Goal: Check status: Check status

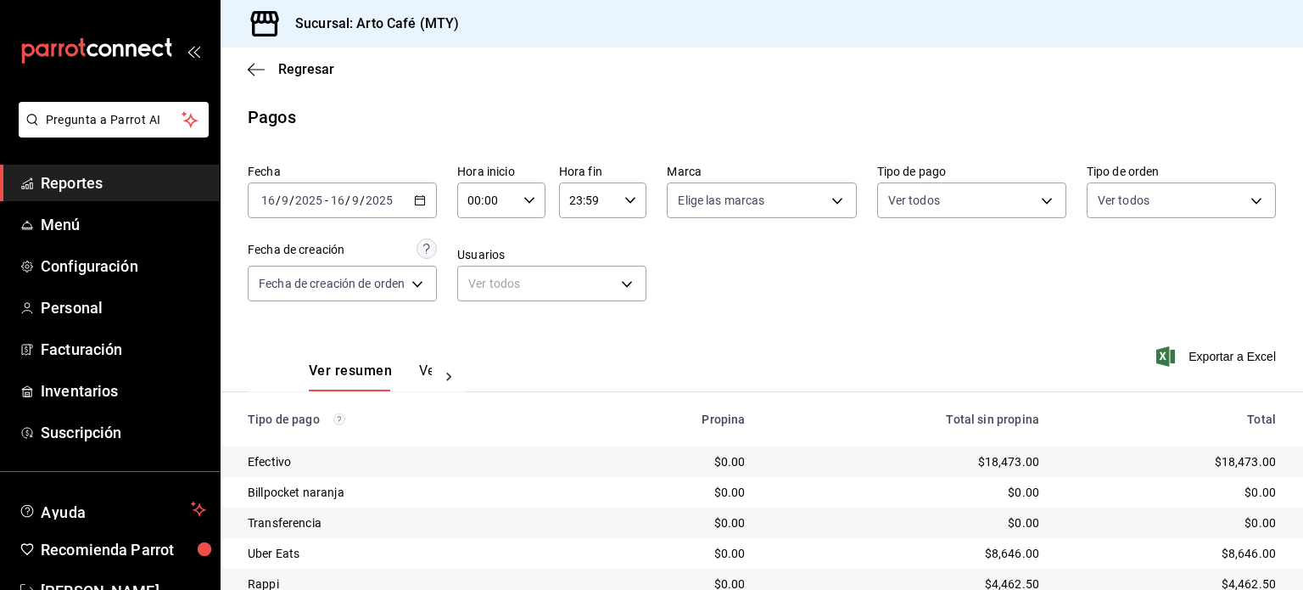
scroll to position [98, 0]
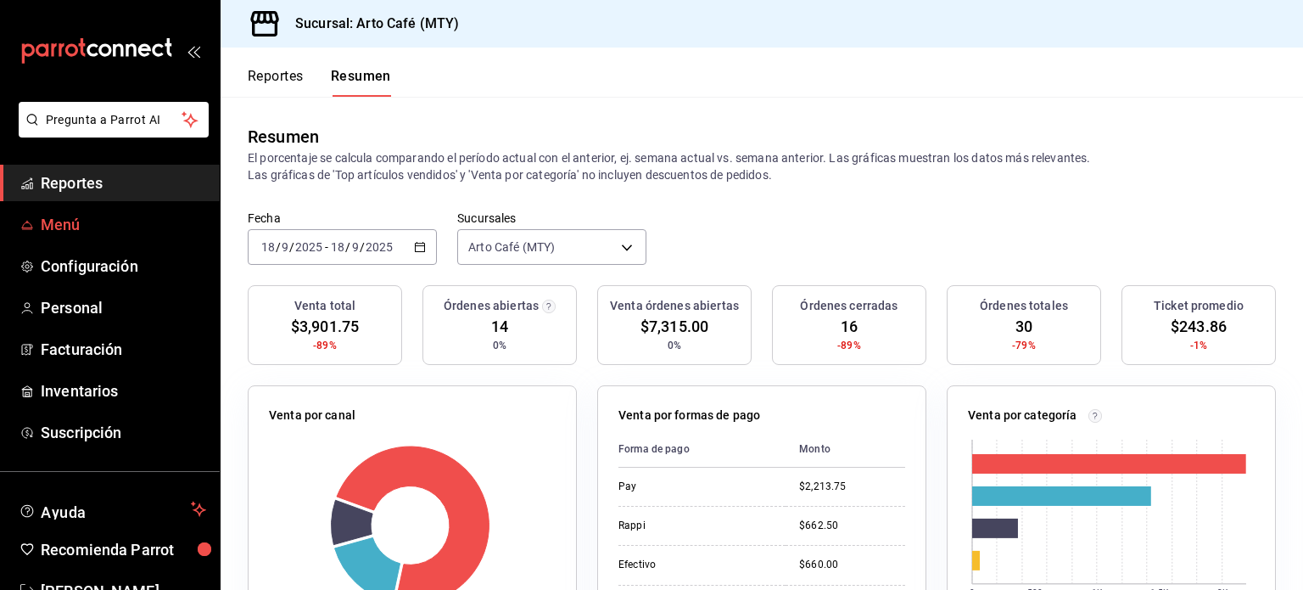
click at [156, 213] on span "Menú" at bounding box center [123, 224] width 165 height 23
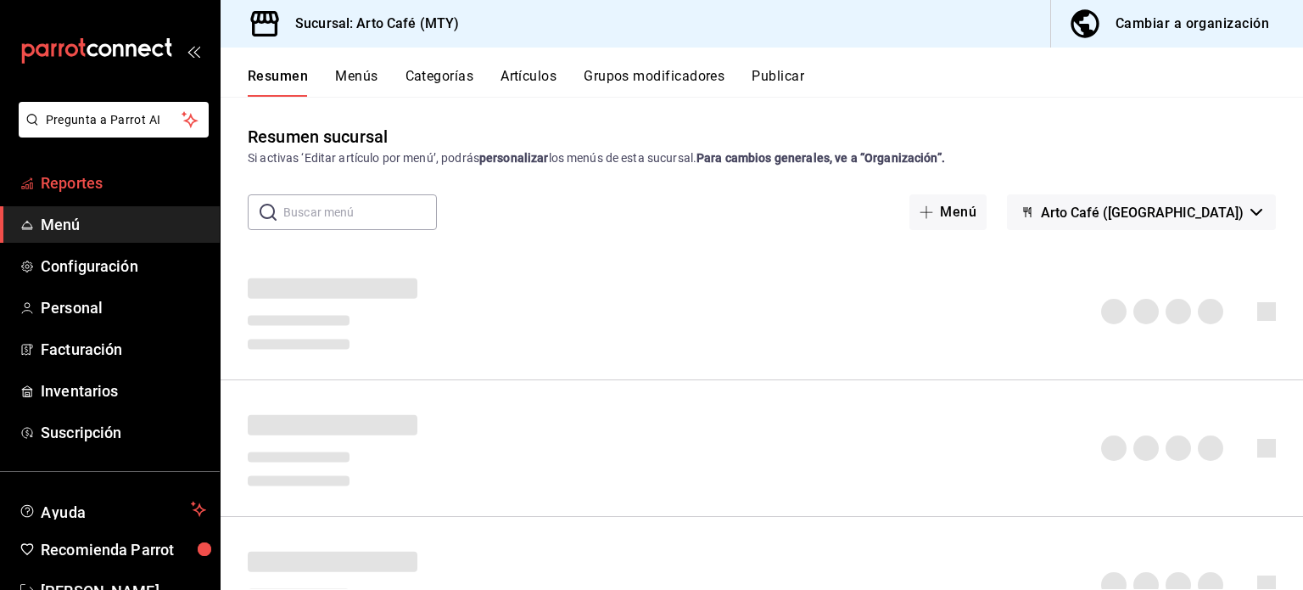
click at [156, 182] on span "Reportes" at bounding box center [123, 182] width 165 height 23
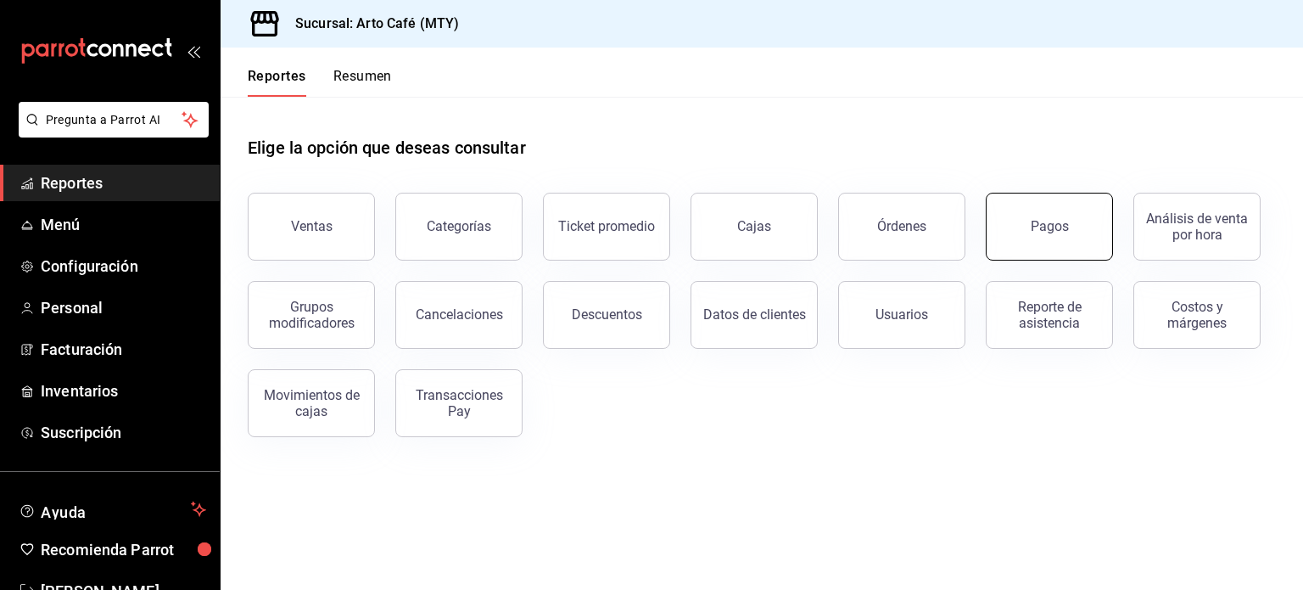
click at [1063, 238] on button "Pagos" at bounding box center [1049, 227] width 127 height 68
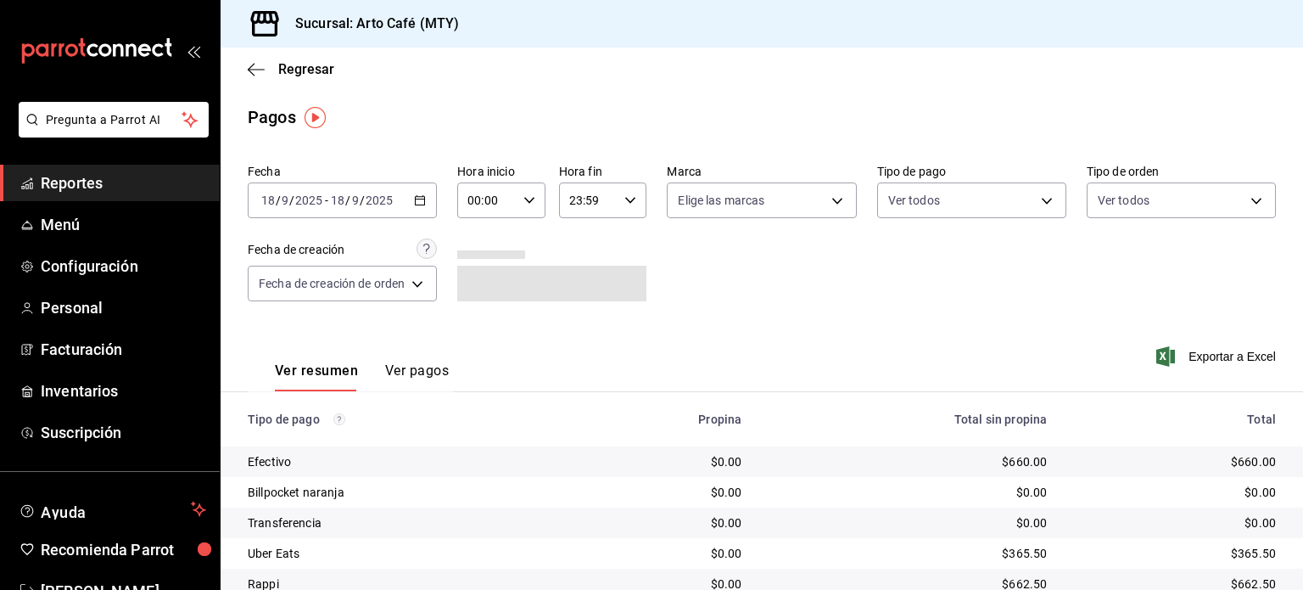
click at [417, 199] on icon "button" at bounding box center [420, 200] width 12 height 12
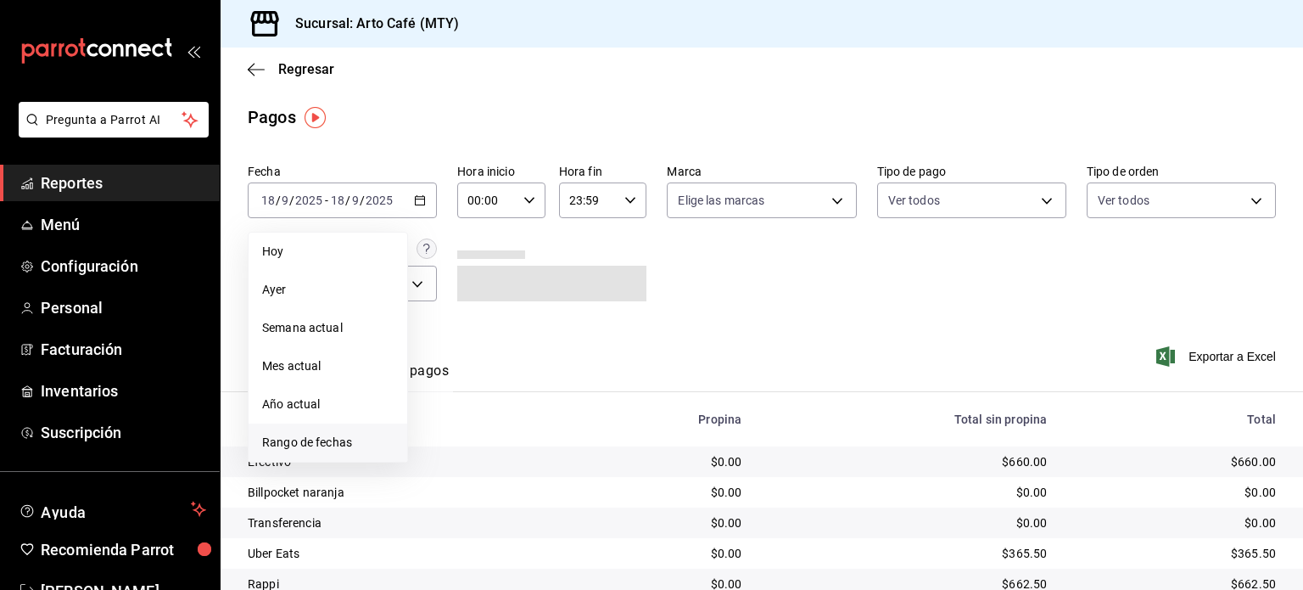
click at [371, 431] on li "Rango de fechas" at bounding box center [328, 442] width 159 height 38
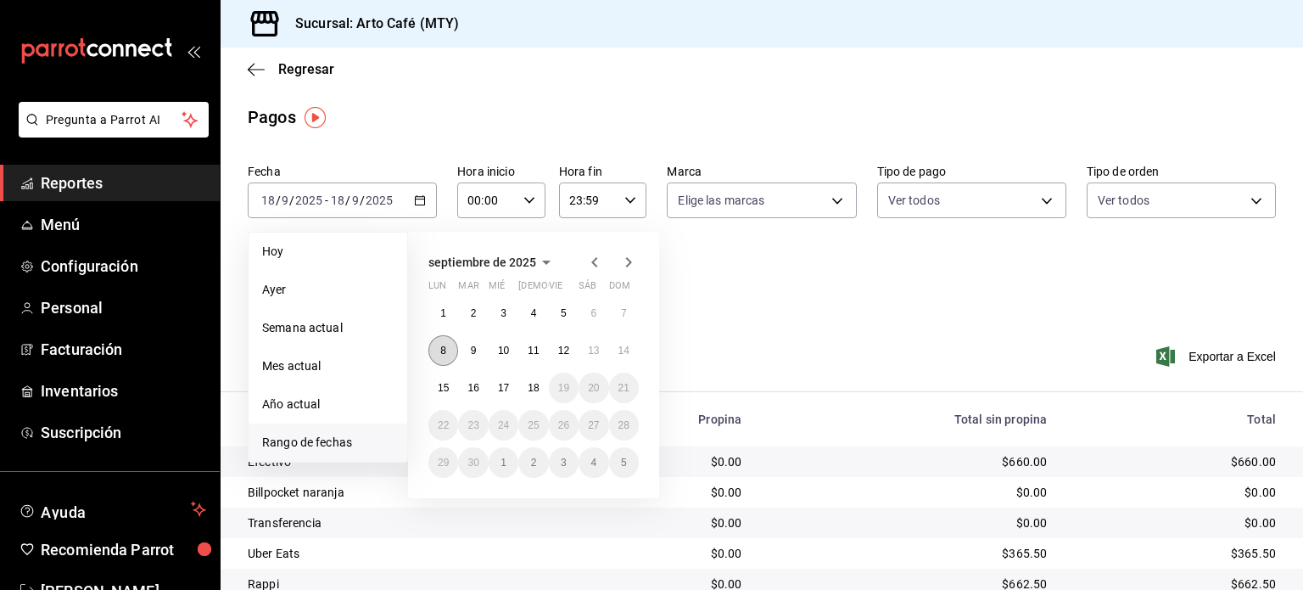
click at [448, 345] on button "8" at bounding box center [443, 350] width 30 height 31
click at [618, 339] on button "14" at bounding box center [624, 350] width 30 height 31
click at [452, 344] on button "8" at bounding box center [443, 350] width 30 height 31
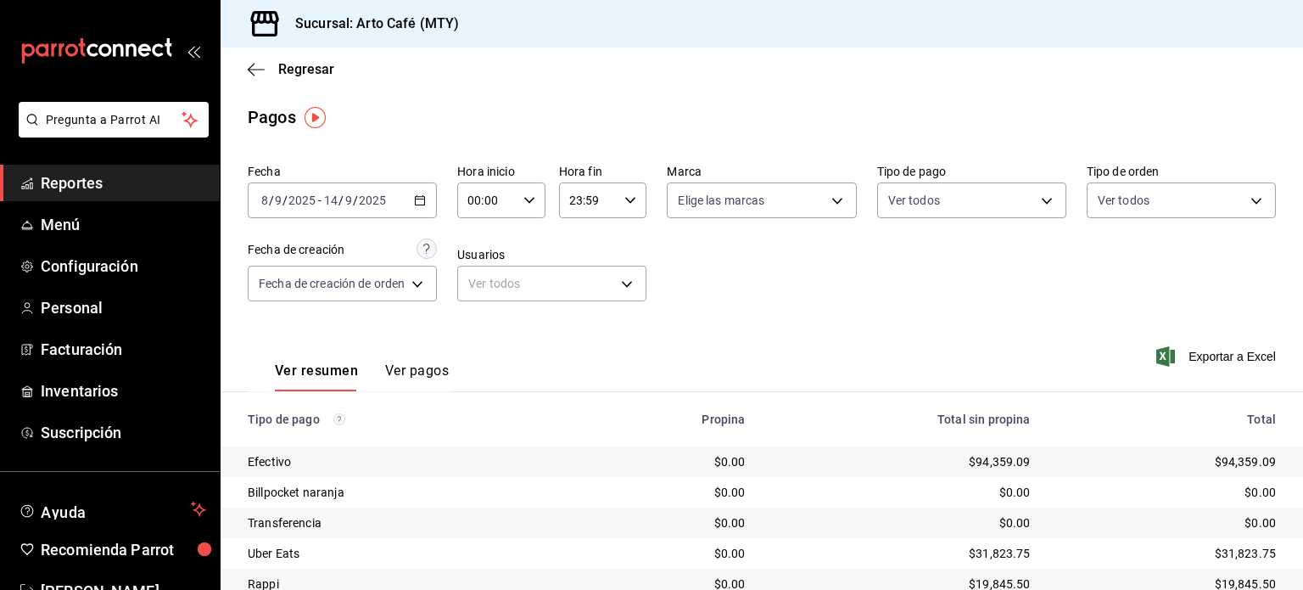
click at [815, 419] on div "Total sin propina" at bounding box center [902, 419] width 258 height 14
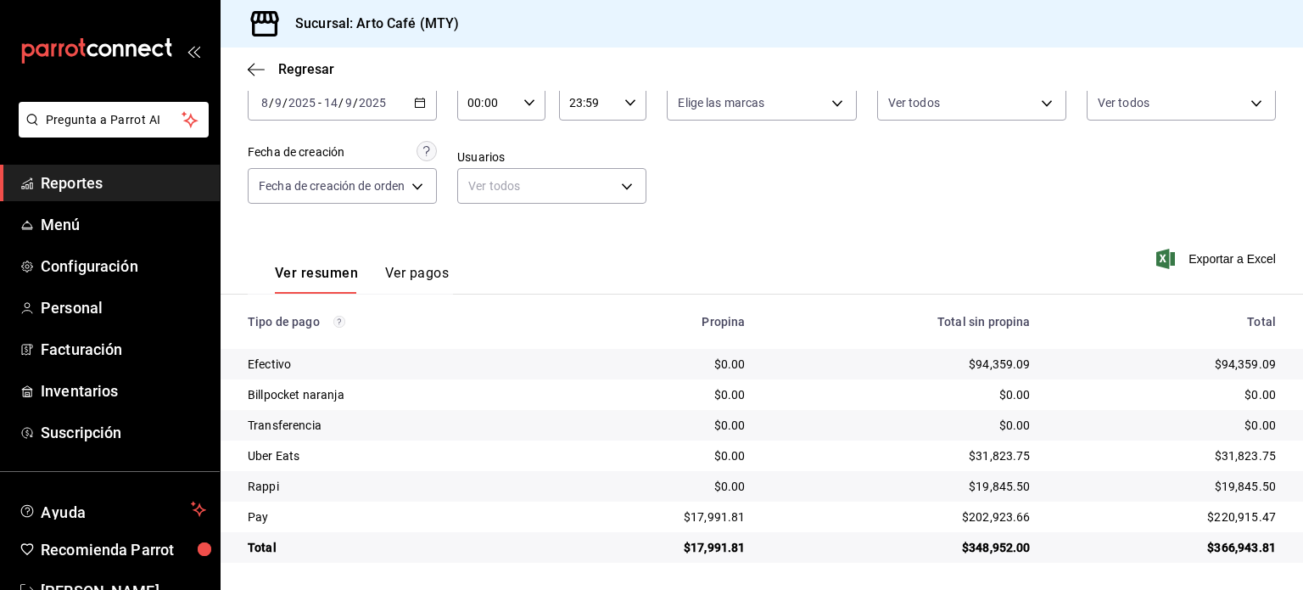
click at [428, 108] on div "[DATE] [DATE] - [DATE] [DATE]" at bounding box center [342, 103] width 189 height 36
click at [718, 412] on td "$0.00" at bounding box center [653, 425] width 210 height 31
